Goal: Task Accomplishment & Management: Use online tool/utility

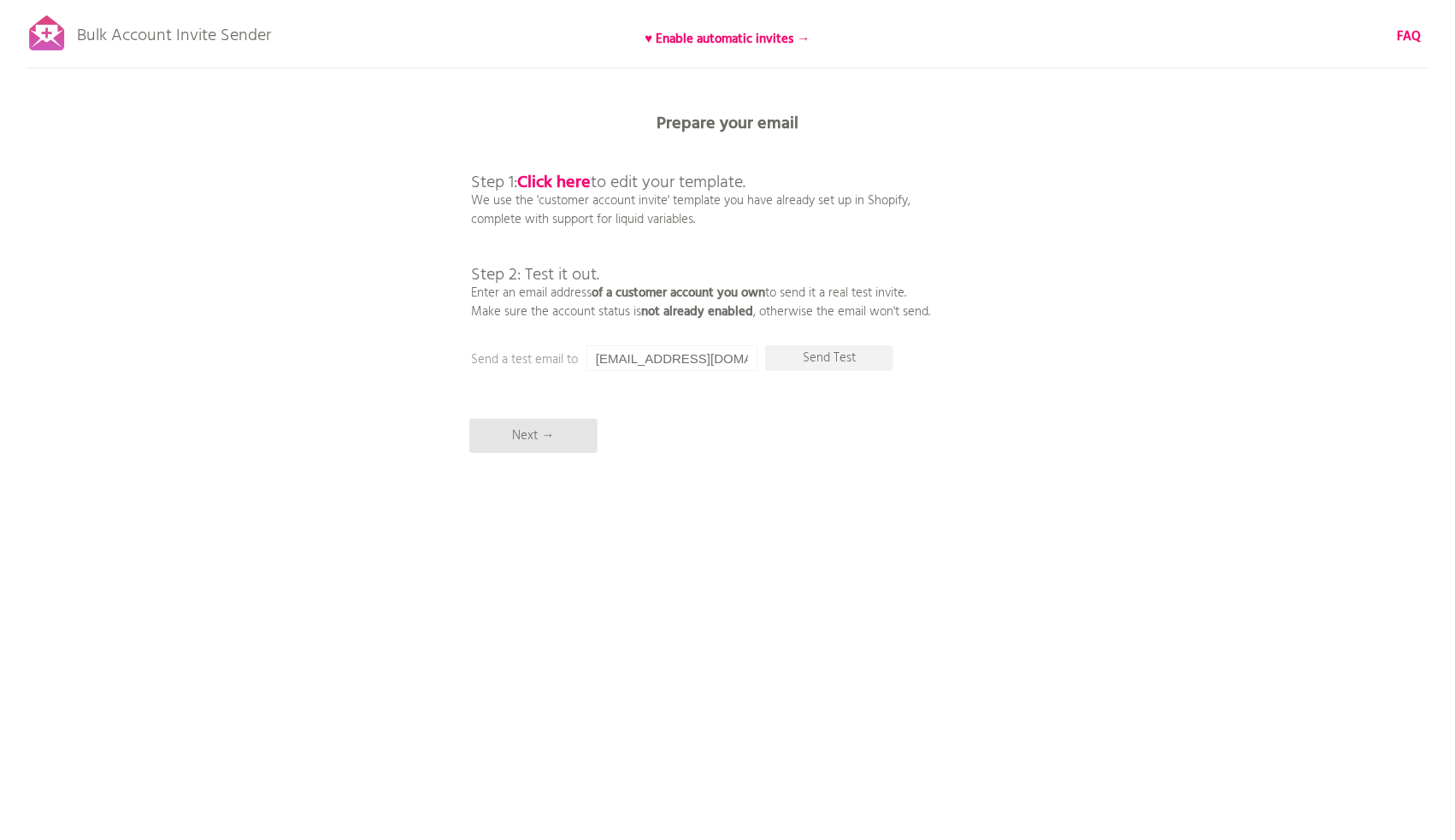
drag, startPoint x: 1076, startPoint y: 323, endPoint x: 1207, endPoint y: 276, distance: 139.2
click at [1207, 276] on div "Bulk Account Invite Sender ♥ Enable automatic invites → FAQ Synced all customer…" at bounding box center [727, 299] width 1455 height 598
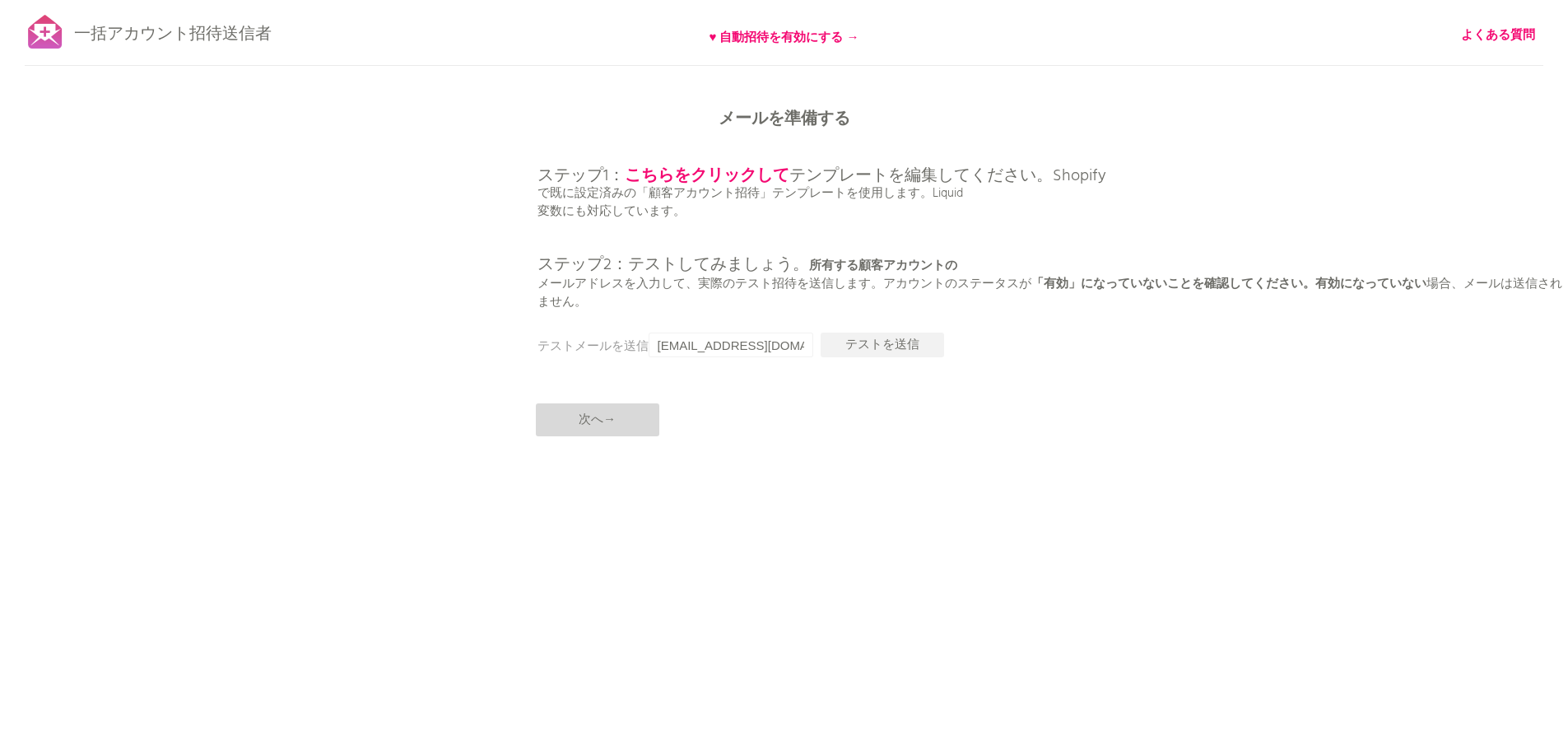
click at [616, 414] on p "次へ→" at bounding box center [597, 420] width 123 height 33
click at [621, 420] on p "次へ→" at bounding box center [597, 420] width 123 height 33
click at [597, 420] on font "次へ→" at bounding box center [597, 420] width 37 height 20
click at [612, 415] on font "次へ→" at bounding box center [597, 420] width 37 height 20
click at [597, 413] on font "次へ→" at bounding box center [597, 420] width 37 height 20
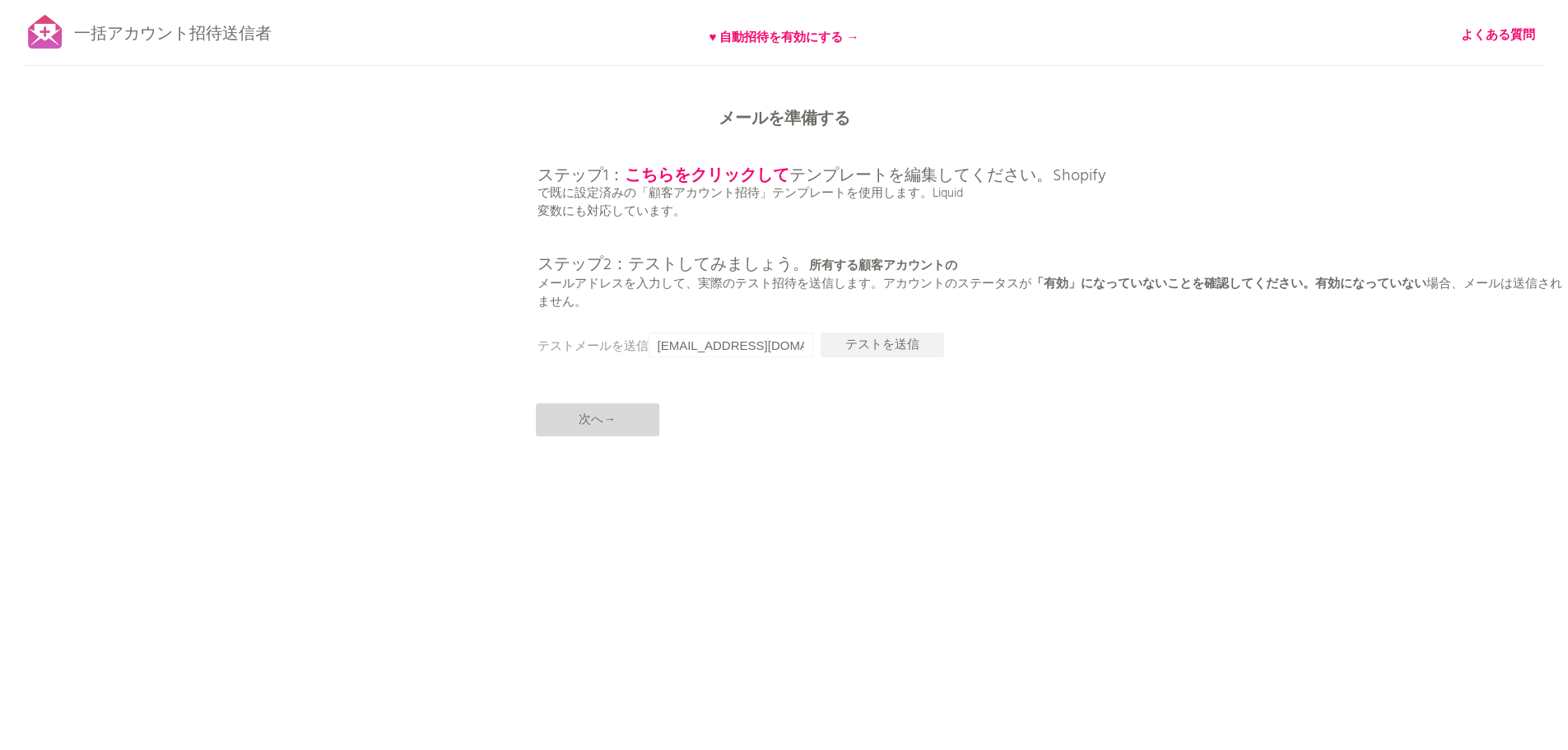
click at [597, 413] on font "次へ→" at bounding box center [597, 420] width 37 height 20
click at [887, 539] on div "一括アカウント招待送信者 ♥ 自動招待を有効にする → よくある質問 すべての顧客を同期しました。 送信を一時停止 （これには最大30分かかる場合があります）…" at bounding box center [784, 288] width 1568 height 576
click at [614, 420] on font "次へ→" at bounding box center [597, 420] width 37 height 20
click at [829, 34] on font "♥ 自動招待を有効にする →" at bounding box center [784, 38] width 150 height 20
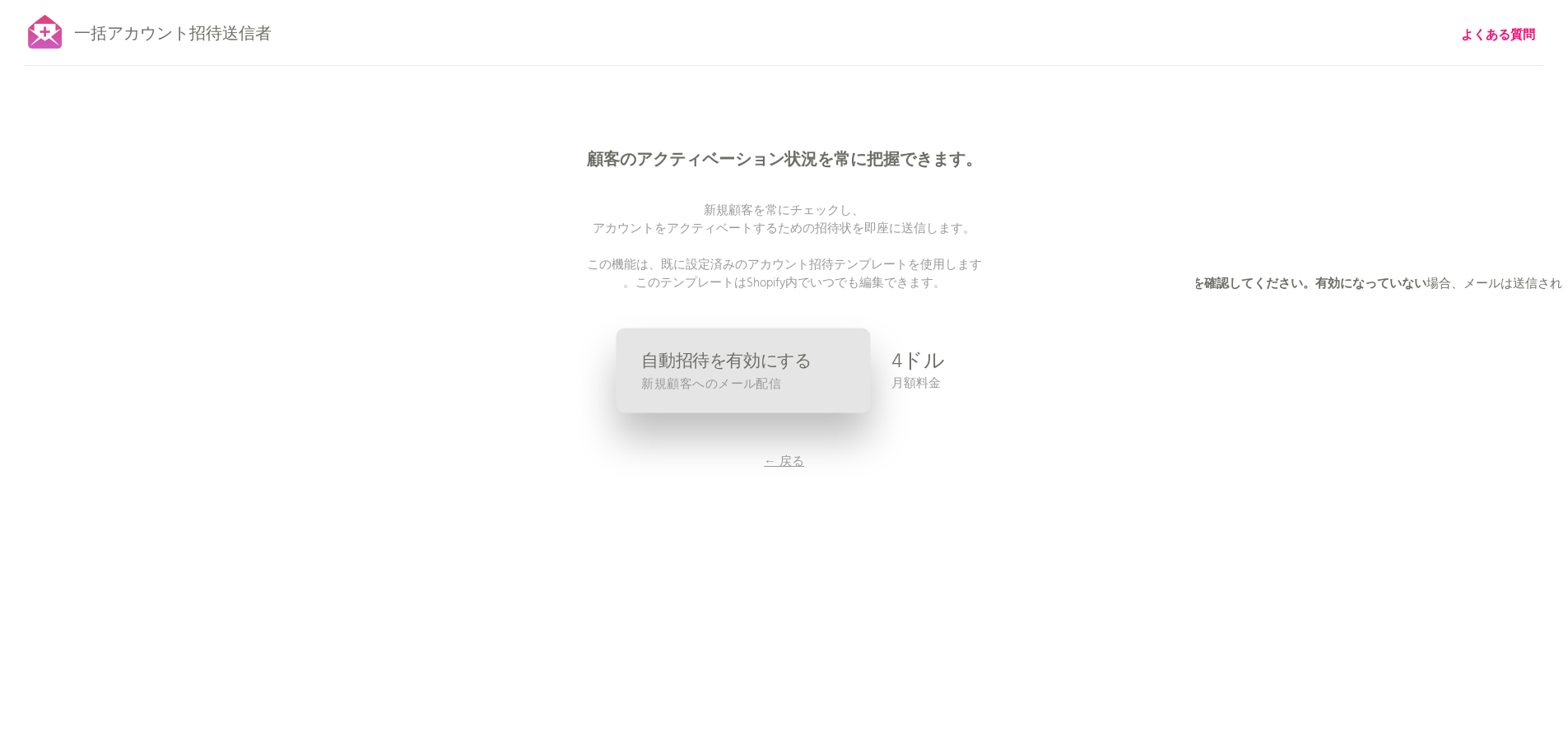
click at [768, 374] on font "新規顧客へのメール配信" at bounding box center [710, 384] width 140 height 21
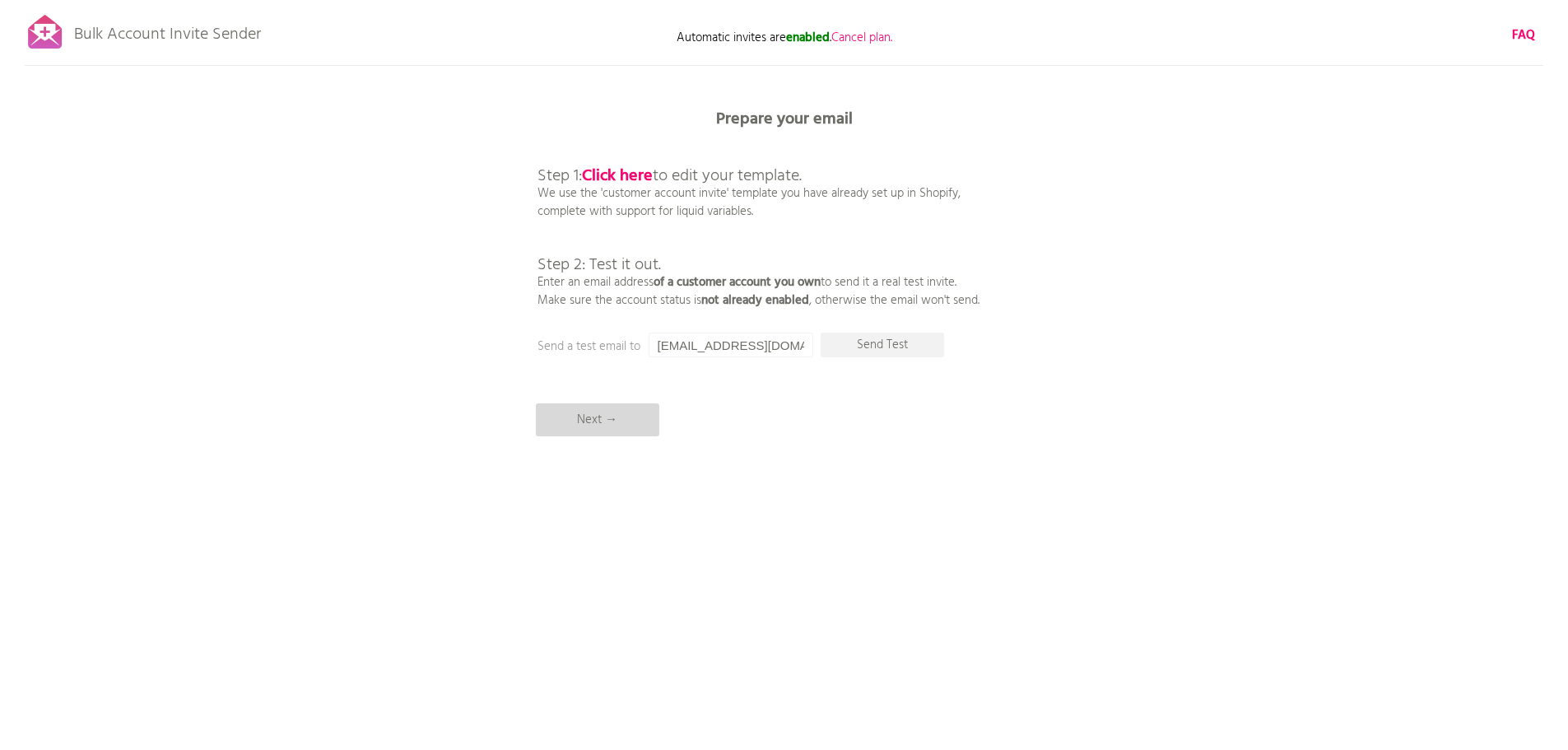
click at [603, 420] on p "Next →" at bounding box center [597, 420] width 123 height 33
